Goal: Task Accomplishment & Management: Use online tool/utility

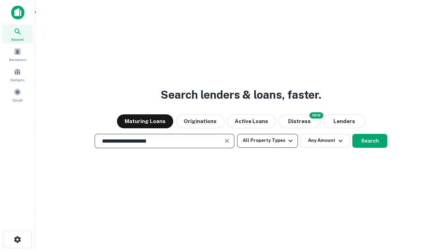
type input "**********"
click at [267, 141] on button "All Property Types" at bounding box center [267, 141] width 61 height 14
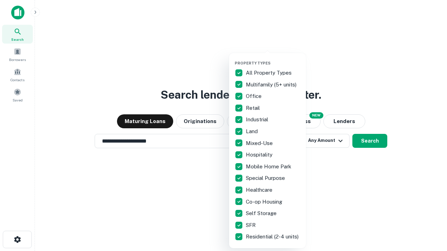
click at [273, 59] on button "button" at bounding box center [272, 59] width 77 height 0
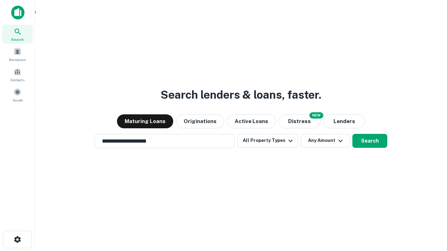
scroll to position [11, 0]
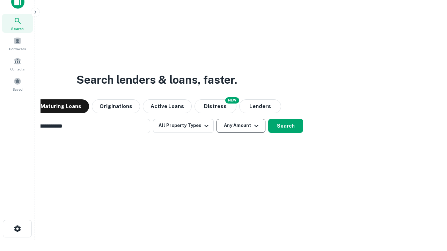
click at [216, 119] on button "Any Amount" at bounding box center [240, 126] width 49 height 14
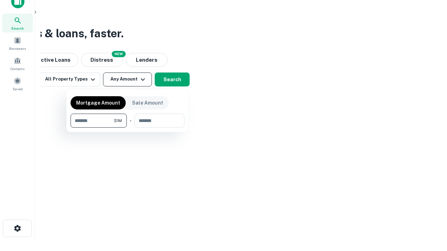
type input "*******"
click at [127, 128] on button "button" at bounding box center [127, 128] width 114 height 0
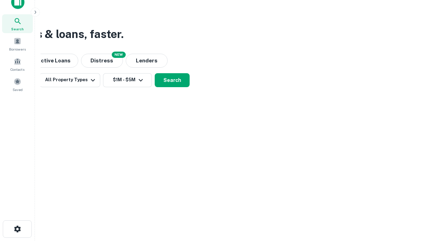
scroll to position [4, 129]
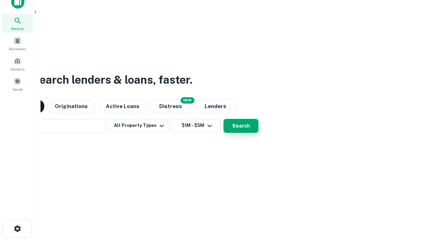
click at [223, 119] on button "Search" at bounding box center [240, 126] width 35 height 14
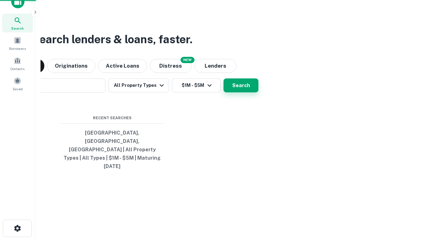
scroll to position [18, 197]
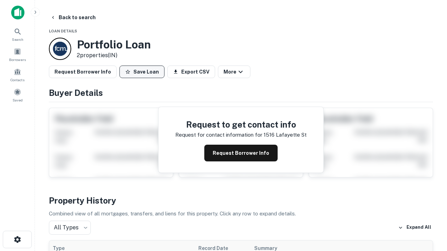
click at [142, 72] on button "Save Loan" at bounding box center [141, 72] width 45 height 13
click at [143, 72] on button "Save Loan" at bounding box center [141, 72] width 45 height 13
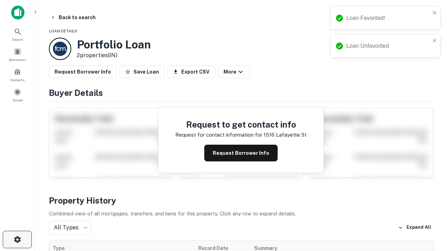
click at [17, 240] on icon "button" at bounding box center [17, 240] width 8 height 8
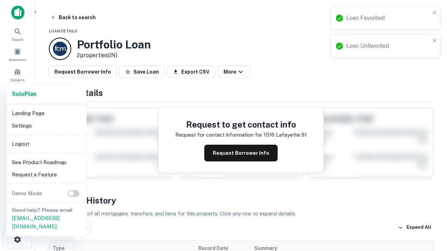
click at [46, 144] on li "Logout" at bounding box center [46, 144] width 75 height 13
